Goal: Transaction & Acquisition: Purchase product/service

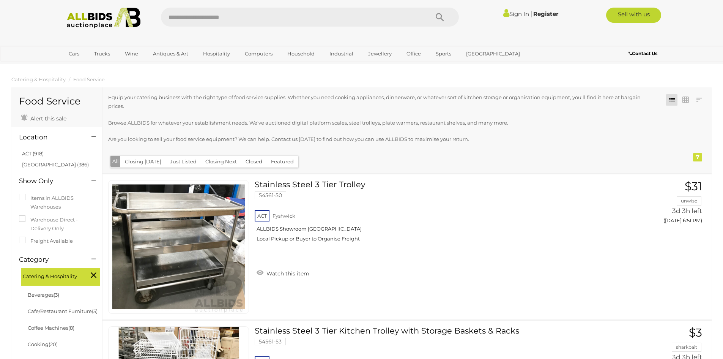
drag, startPoint x: 0, startPoint y: 0, endPoint x: 29, endPoint y: 163, distance: 165.4
click at [29, 163] on link "[GEOGRAPHIC_DATA] (386)" at bounding box center [55, 164] width 67 height 6
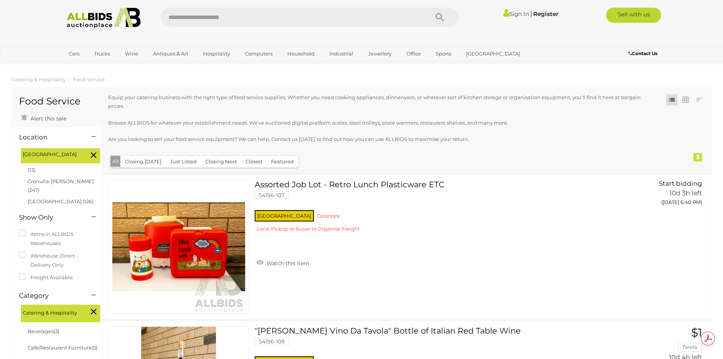
scroll to position [38, 0]
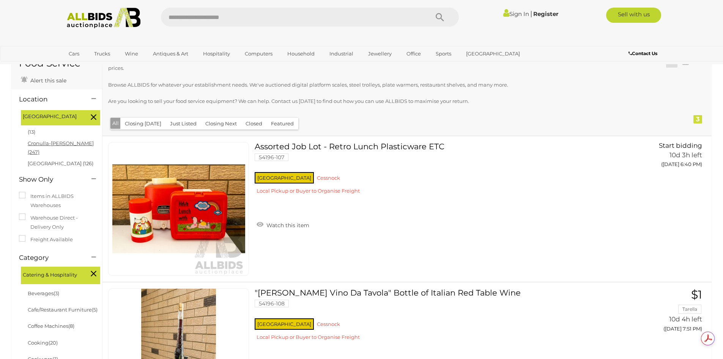
click at [51, 145] on link "Cronulla-sutherland (247)" at bounding box center [61, 147] width 66 height 15
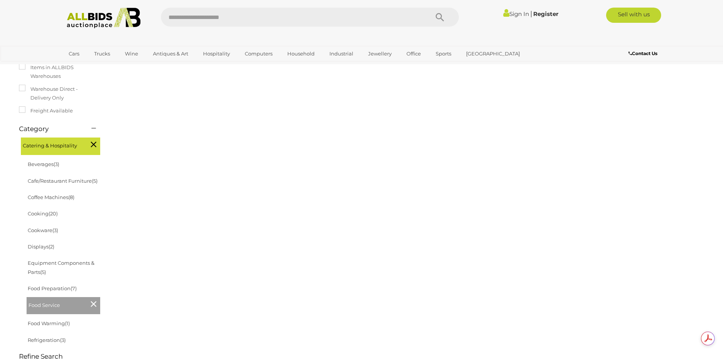
scroll to position [0, 0]
click at [38, 274] on link "Equipment Components & Parts (5)" at bounding box center [61, 267] width 67 height 15
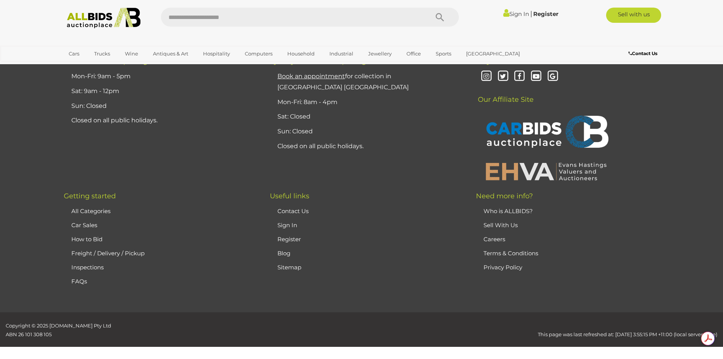
click at [505, 224] on link "Sell With Us" at bounding box center [501, 224] width 34 height 7
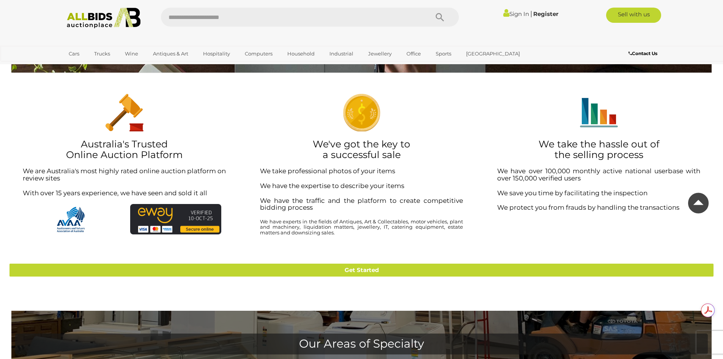
scroll to position [250, 0]
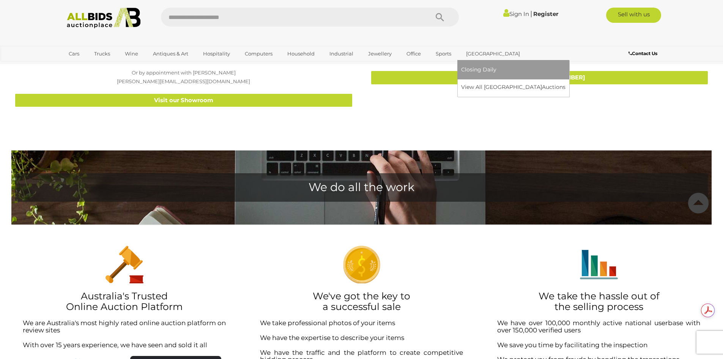
click at [470, 55] on link "[GEOGRAPHIC_DATA]" at bounding box center [493, 53] width 64 height 13
click at [482, 86] on link "View All Sydney Auctions" at bounding box center [515, 87] width 109 height 12
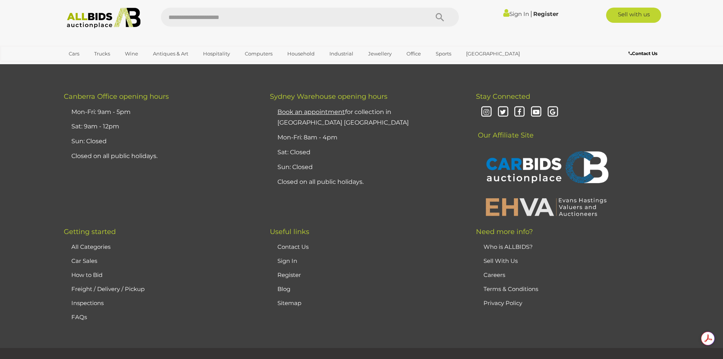
click at [76, 320] on link "FAQs" at bounding box center [79, 316] width 16 height 7
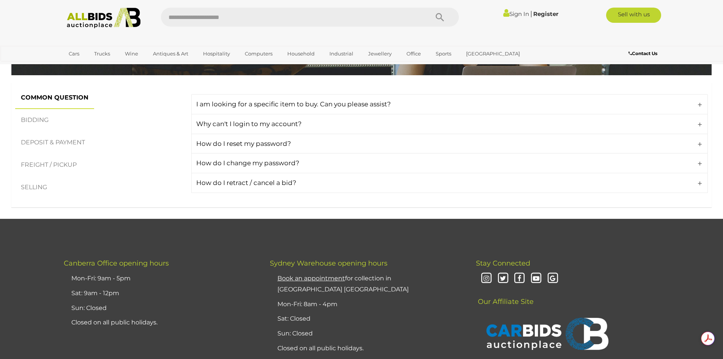
scroll to position [114, 0]
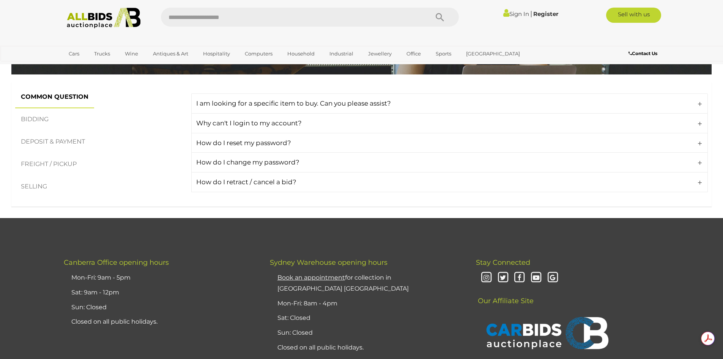
click at [41, 183] on link "SELLING" at bounding box center [34, 186] width 38 height 22
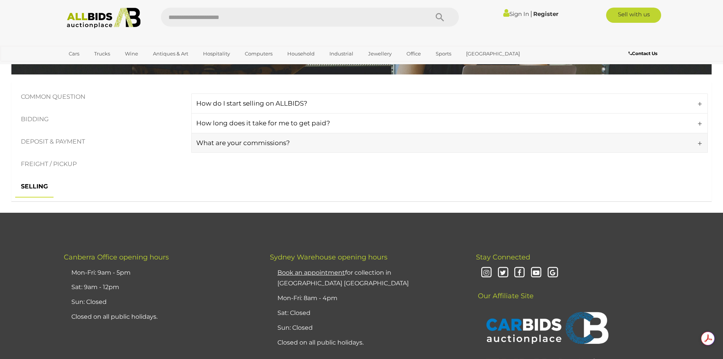
click at [253, 142] on h4 "What are your commissions?" at bounding box center [448, 142] width 504 height 7
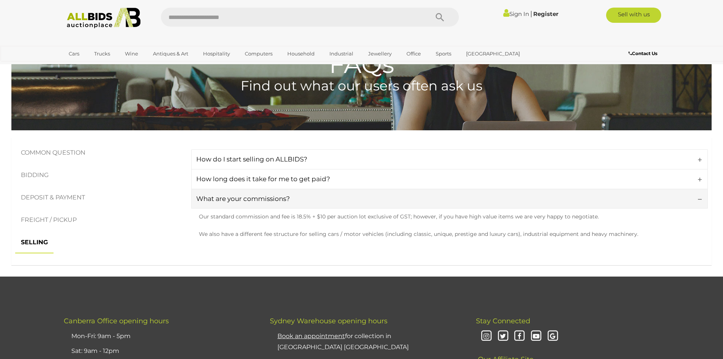
scroll to position [0, 0]
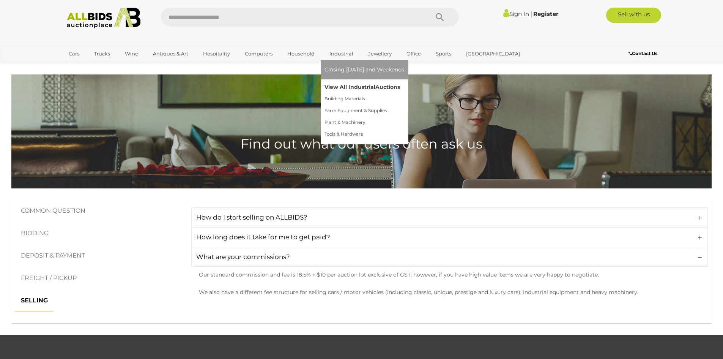
click at [344, 85] on link "View All Industrial Auctions" at bounding box center [364, 87] width 80 height 12
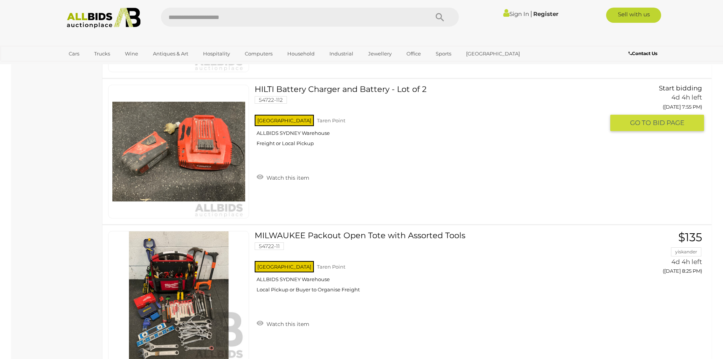
scroll to position [2429, 0]
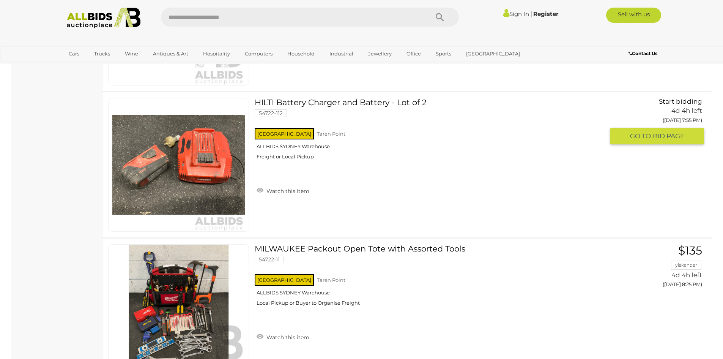
click at [191, 153] on link at bounding box center [178, 165] width 141 height 134
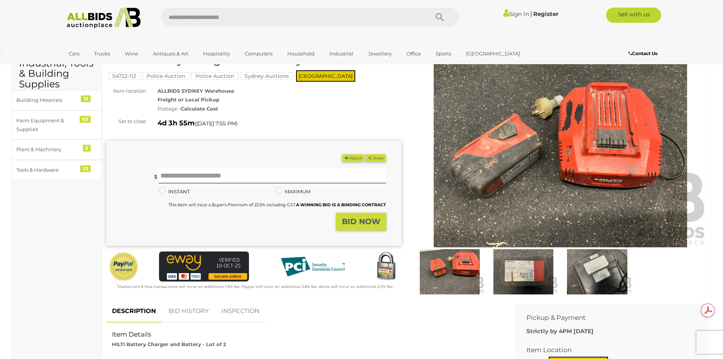
click at [511, 283] on img at bounding box center [523, 271] width 70 height 45
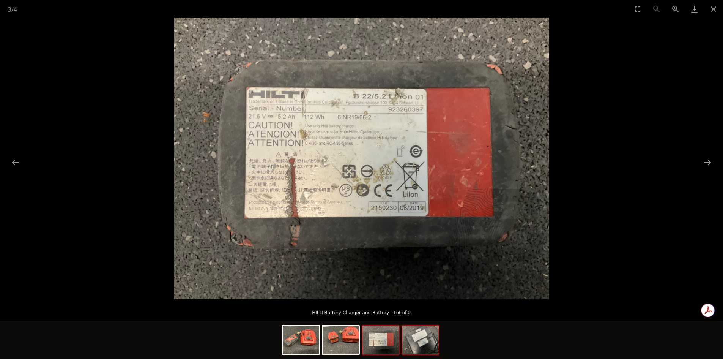
click at [424, 341] on img at bounding box center [420, 339] width 36 height 29
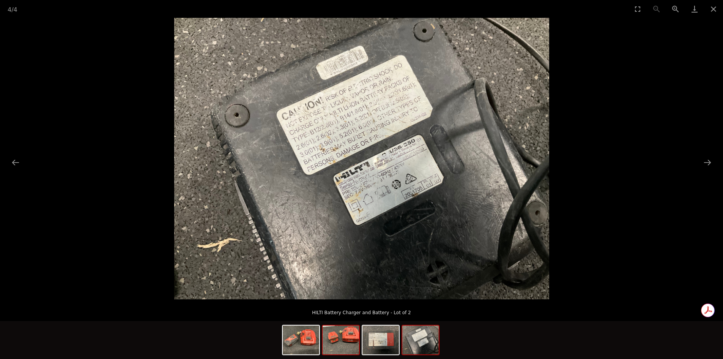
click at [355, 346] on img at bounding box center [341, 339] width 36 height 29
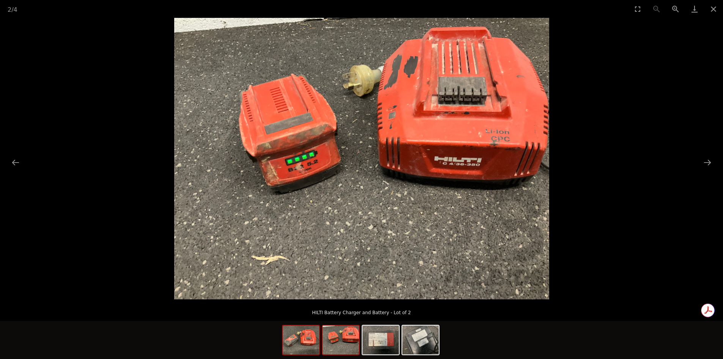
click at [305, 346] on img at bounding box center [301, 339] width 36 height 29
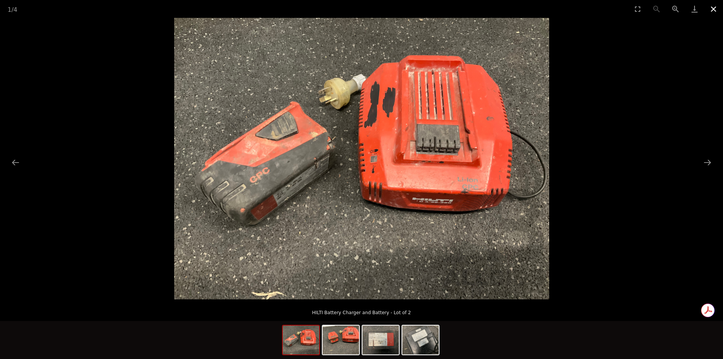
click at [711, 8] on button "Close gallery" at bounding box center [713, 9] width 19 height 18
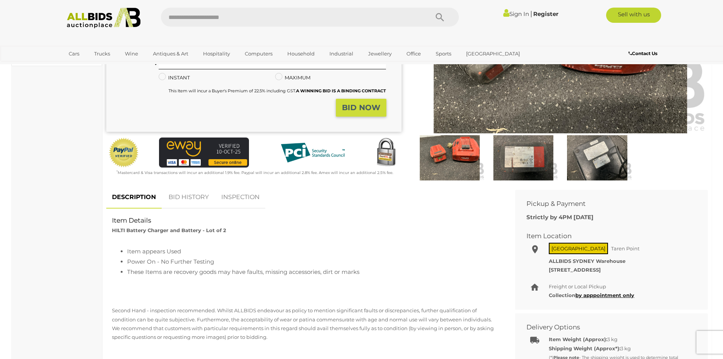
scroll to position [228, 0]
